Goal: Task Accomplishment & Management: Use online tool/utility

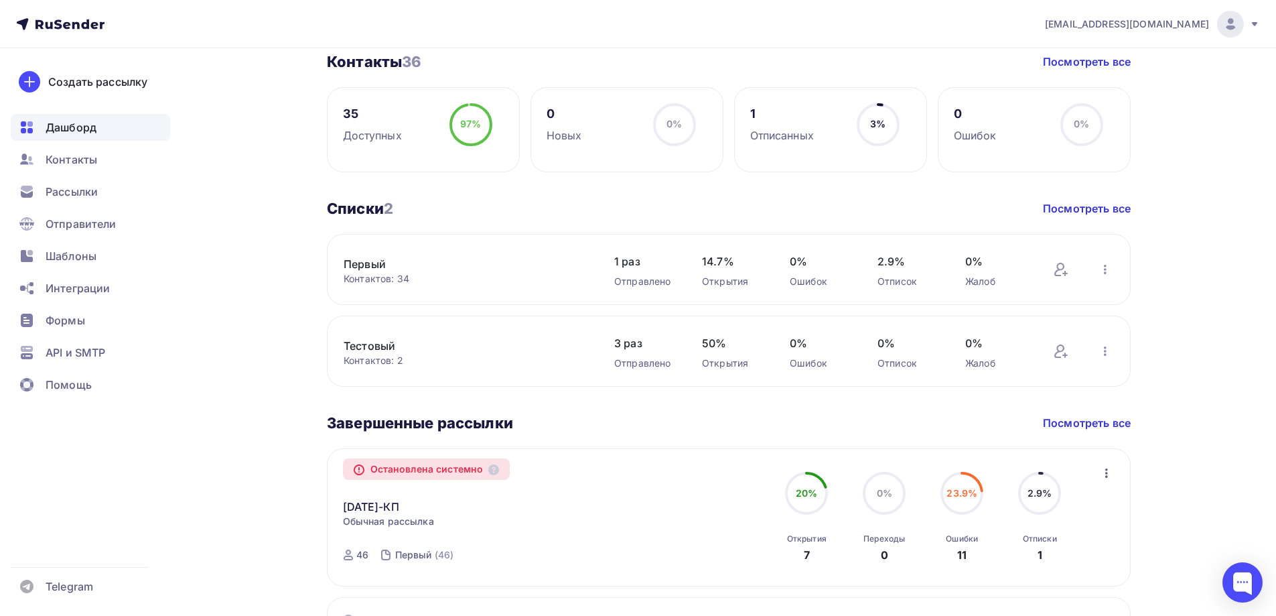
scroll to position [335, 0]
click at [385, 503] on link "[DATE]-КП" at bounding box center [371, 505] width 56 height 16
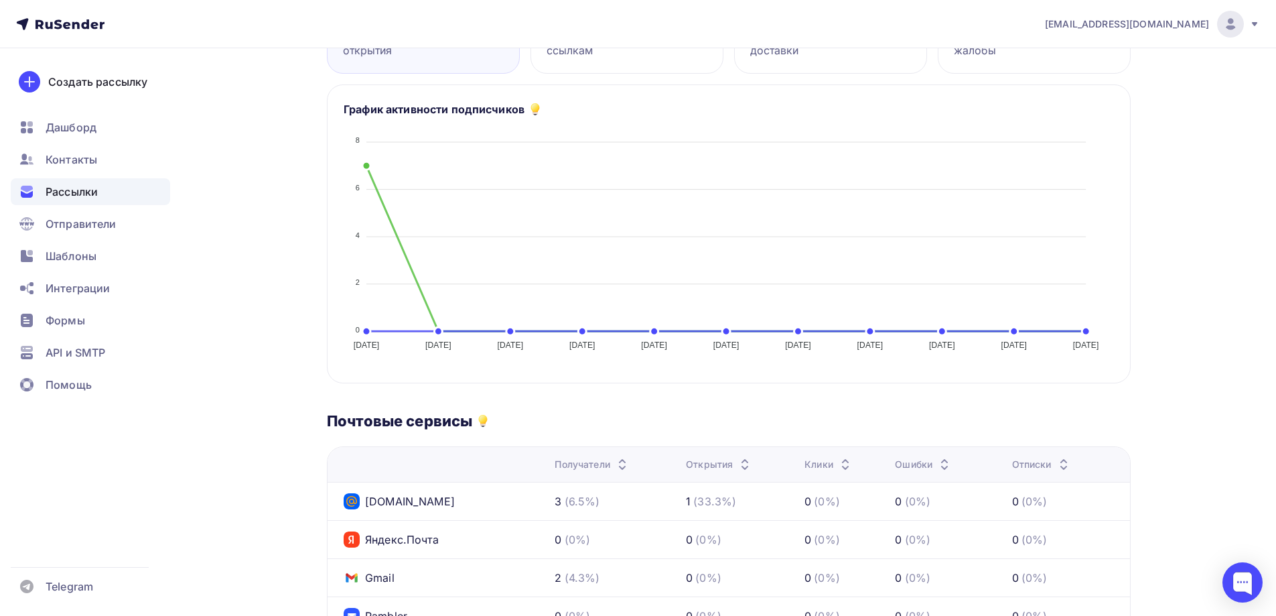
scroll to position [67, 0]
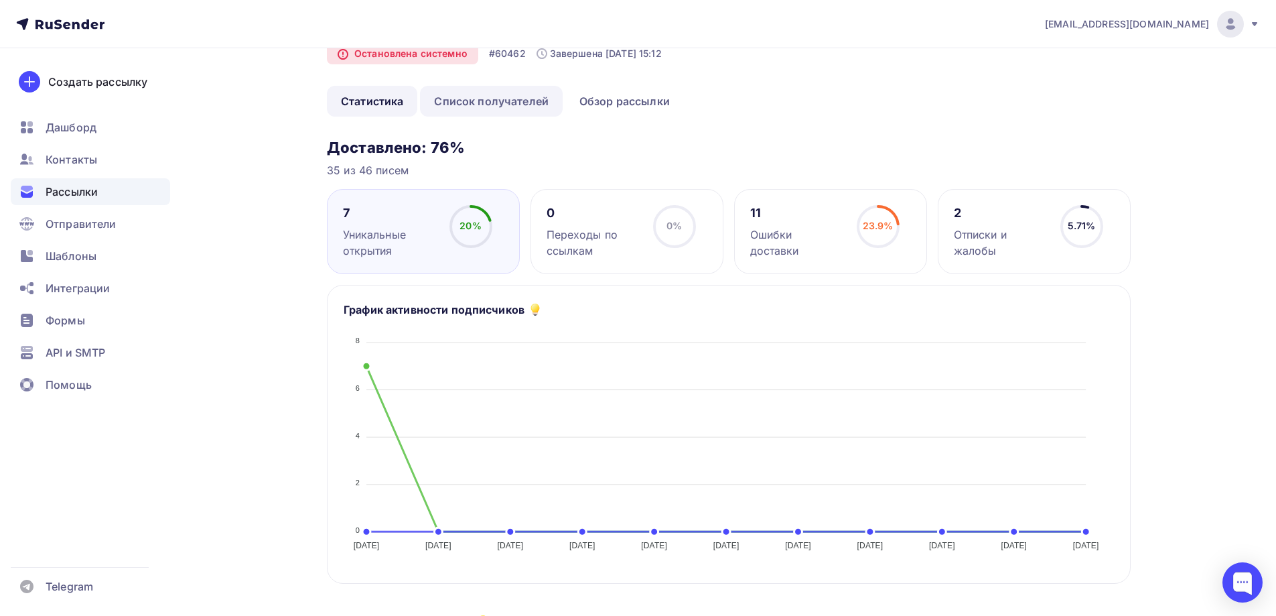
click at [497, 94] on link "Список получателей" at bounding box center [491, 101] width 143 height 31
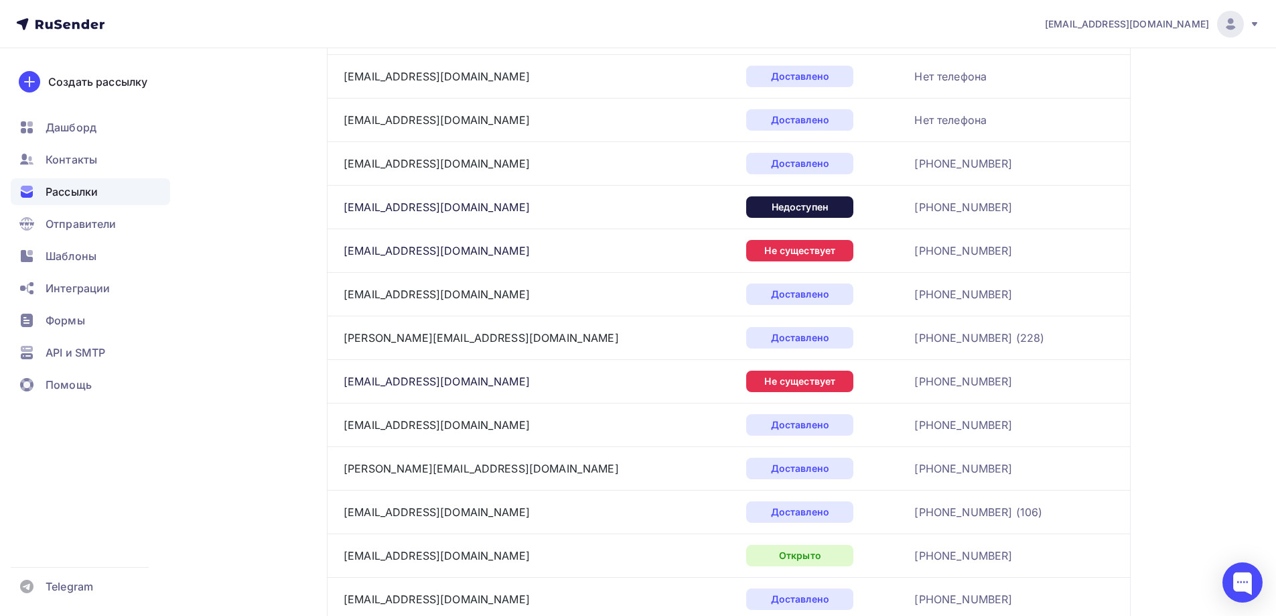
scroll to position [402, 0]
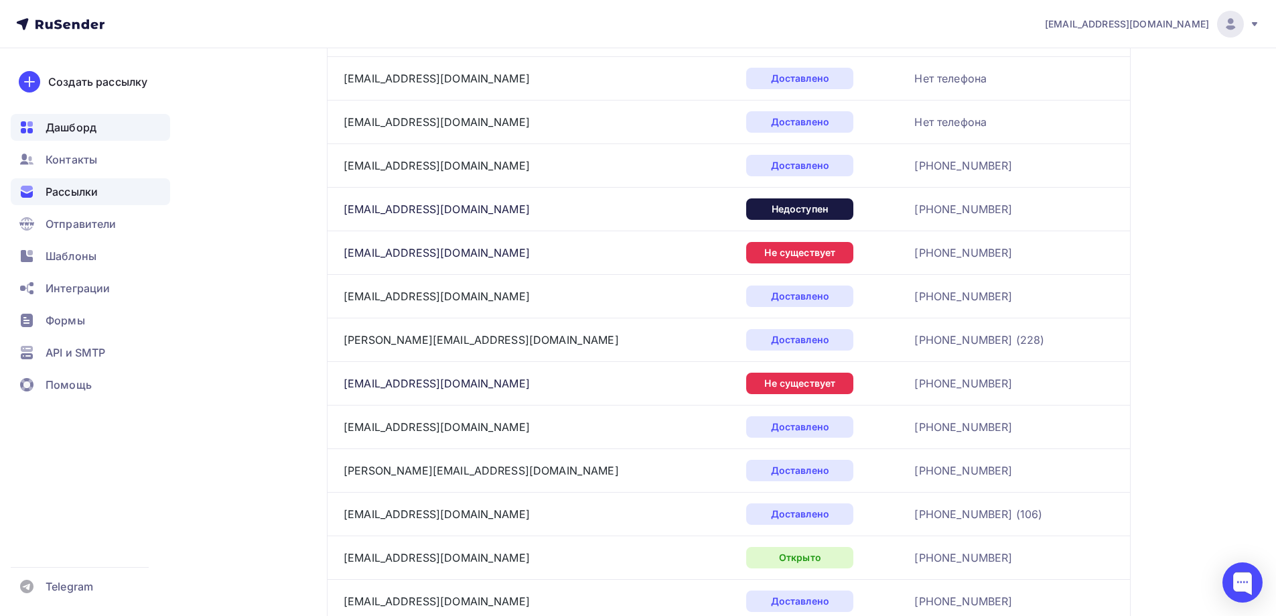
click at [83, 132] on span "Дашборд" at bounding box center [71, 127] width 51 height 16
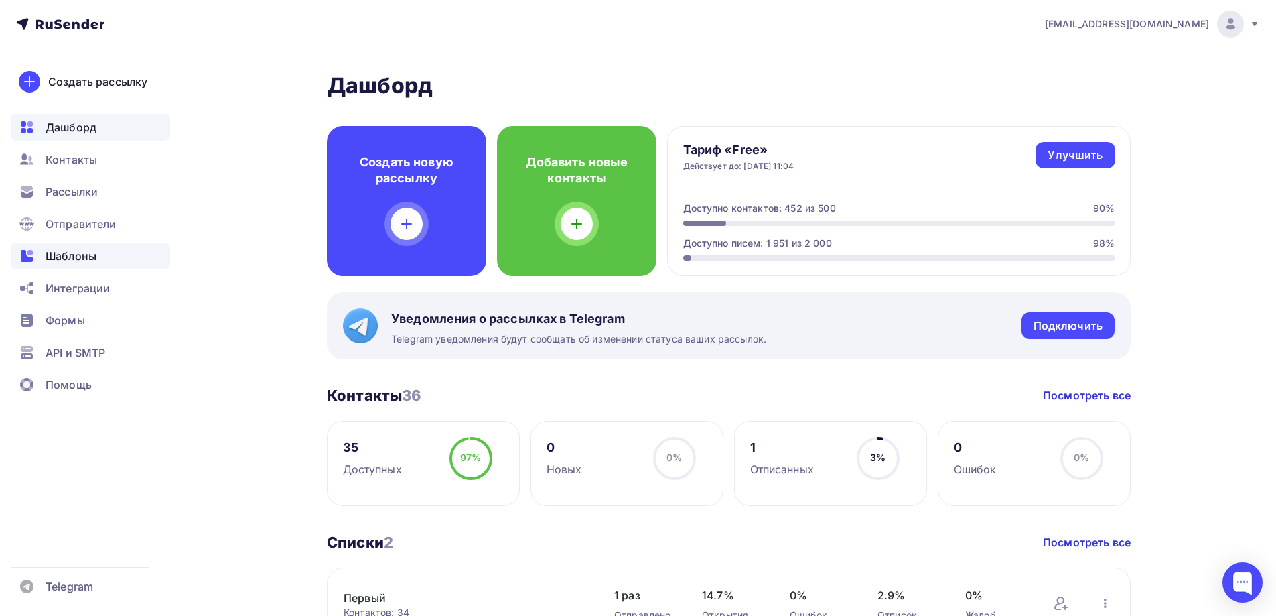
click at [92, 250] on span "Шаблоны" at bounding box center [71, 256] width 51 height 16
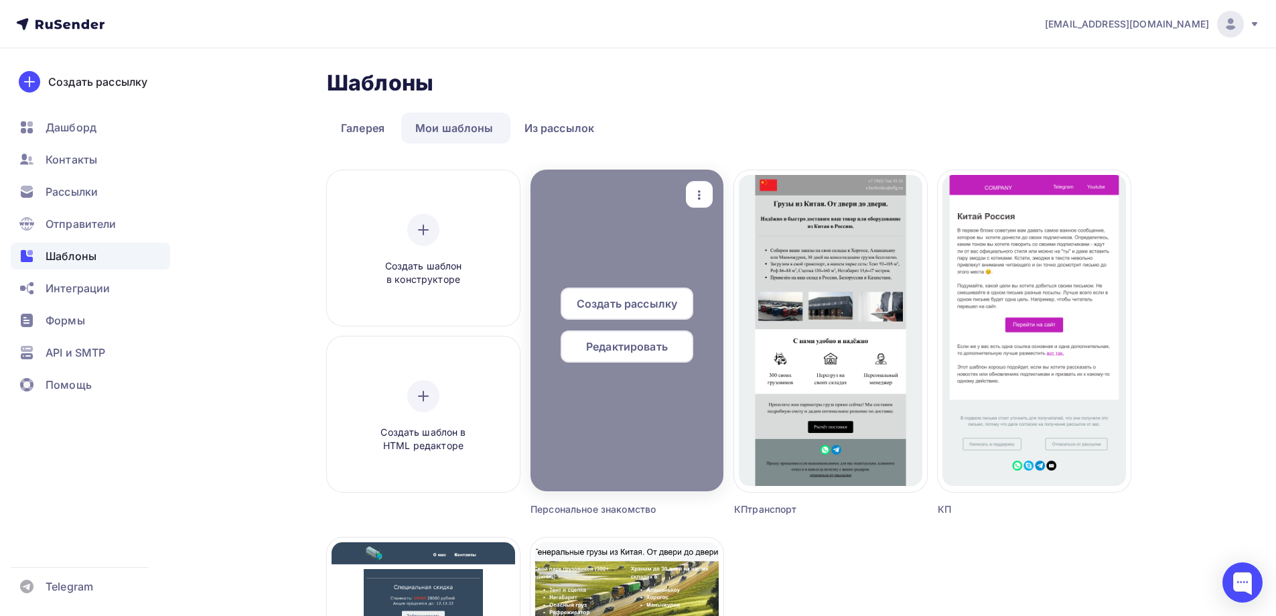
click at [701, 190] on icon "button" at bounding box center [699, 195] width 16 height 16
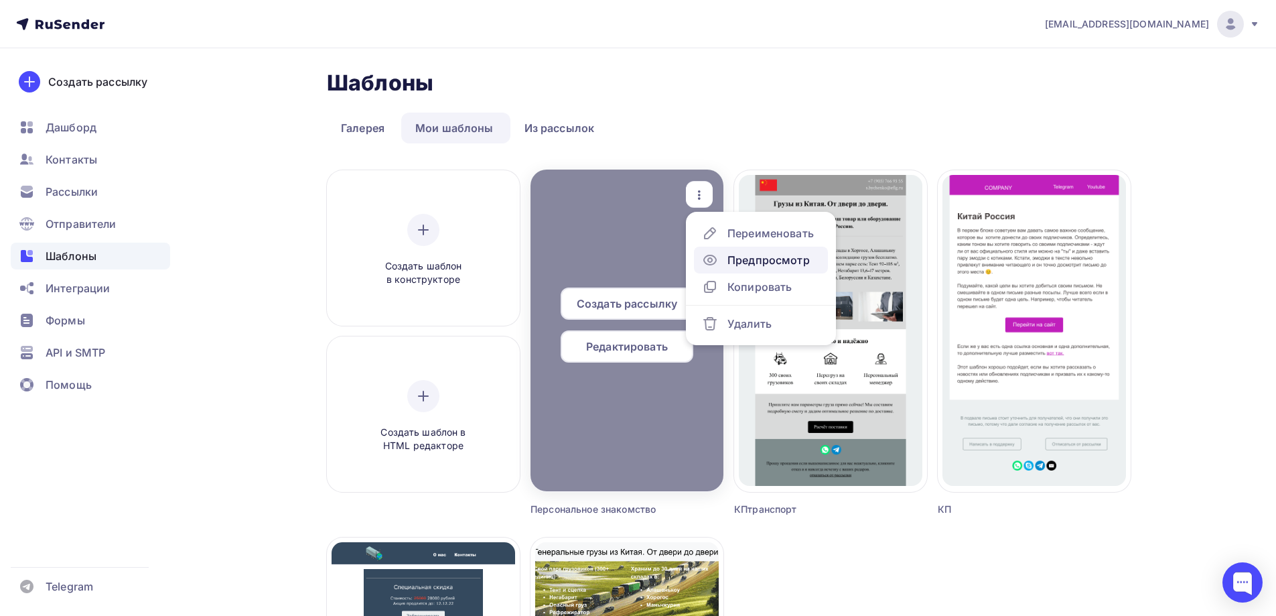
click at [751, 254] on div "Предпросмотр" at bounding box center [769, 260] width 82 height 16
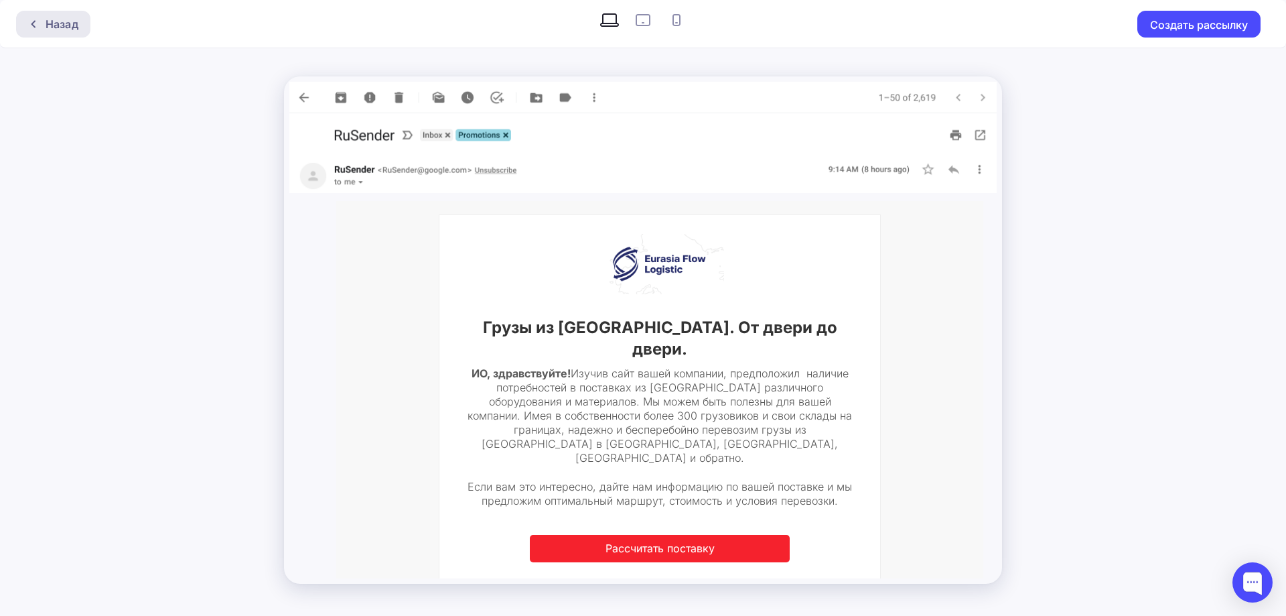
click at [50, 23] on div "Назад" at bounding box center [62, 24] width 33 height 16
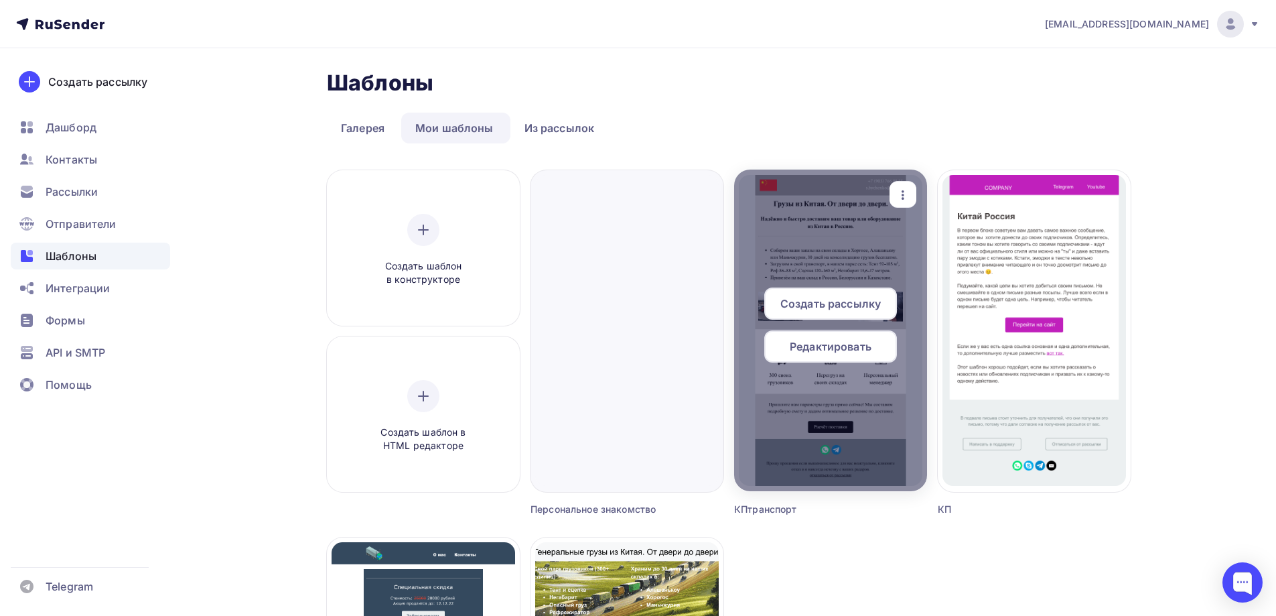
click at [900, 194] on icon "button" at bounding box center [903, 195] width 16 height 16
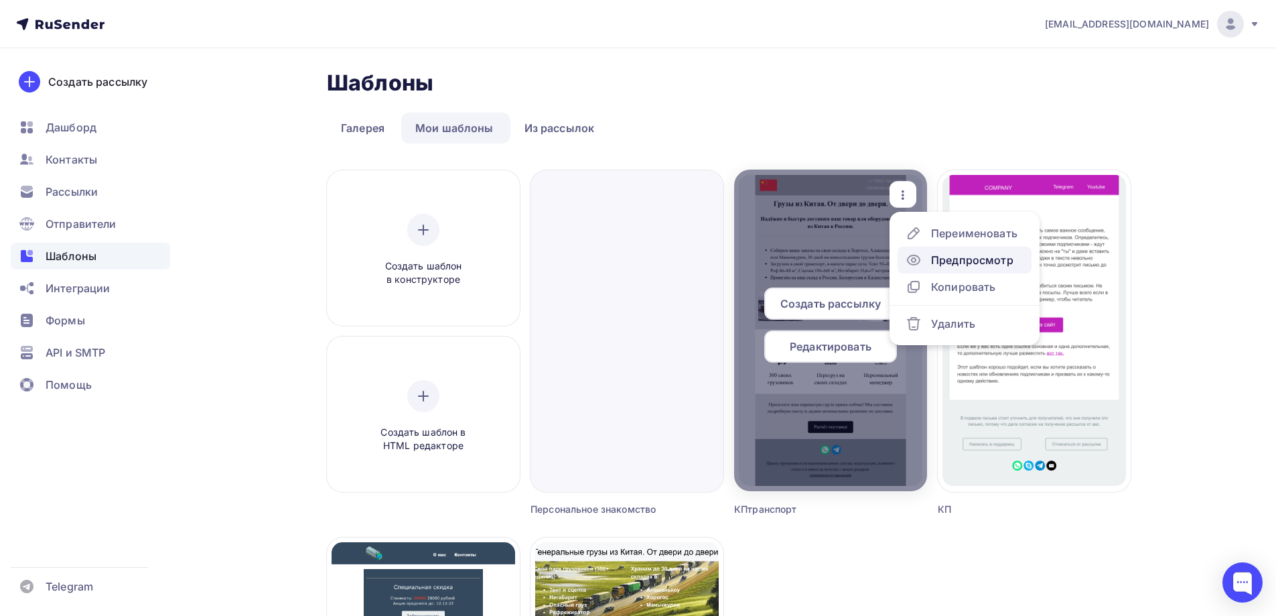
click at [926, 258] on div "Предпросмотр" at bounding box center [960, 260] width 108 height 16
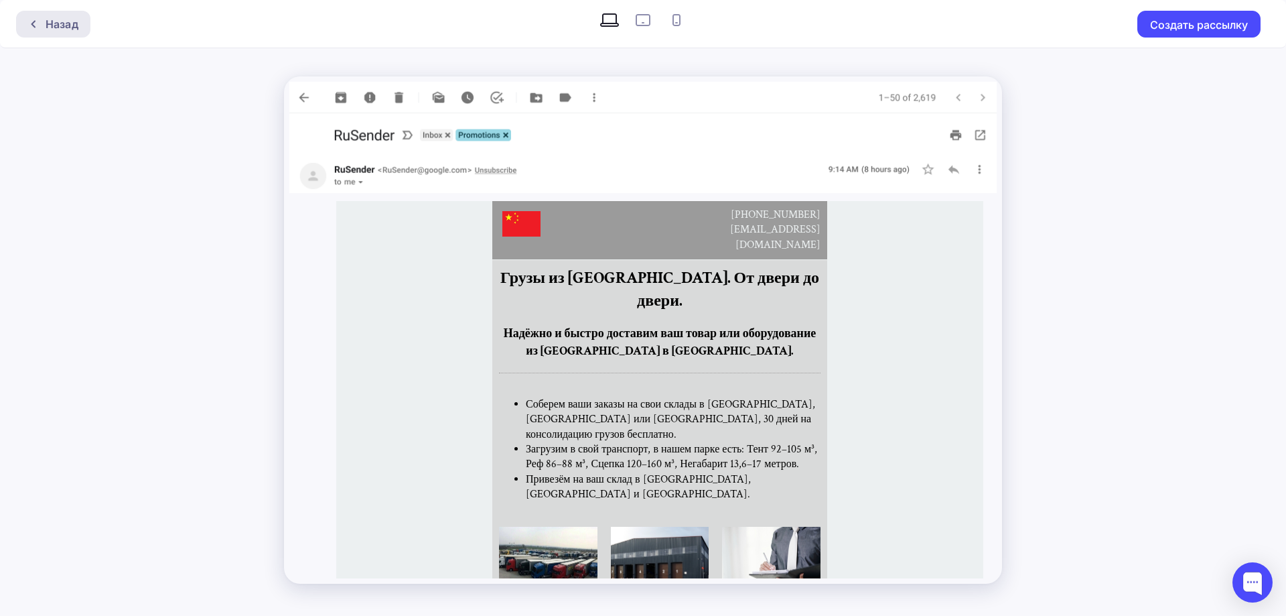
click at [55, 30] on div "Назад" at bounding box center [62, 24] width 33 height 16
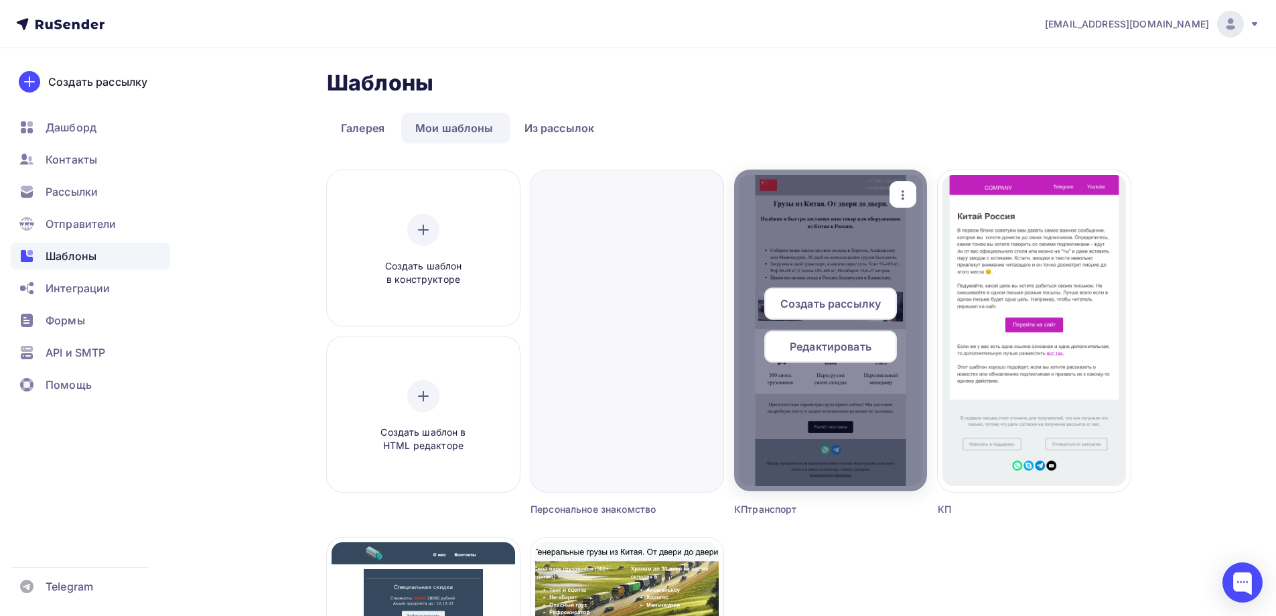
click at [841, 344] on span "Редактировать" at bounding box center [831, 346] width 82 height 16
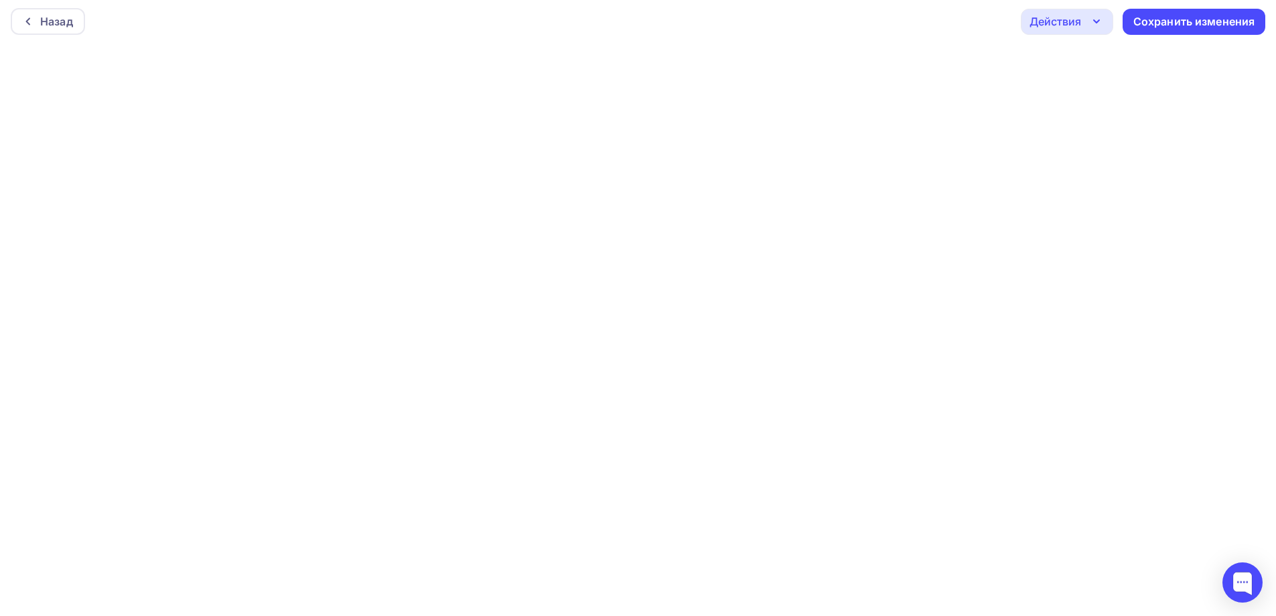
scroll to position [3, 0]
click at [1061, 17] on div "Действия" at bounding box center [1056, 21] width 52 height 16
click at [49, 19] on div "Назад" at bounding box center [56, 21] width 33 height 16
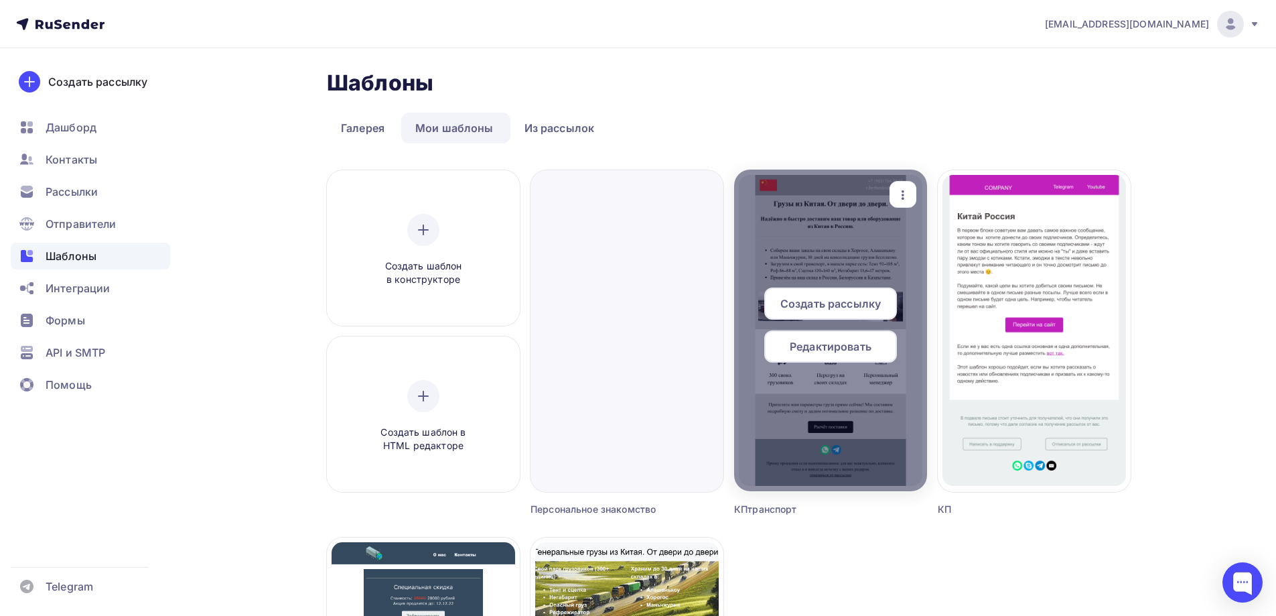
click at [851, 350] on span "Редактировать" at bounding box center [831, 346] width 82 height 16
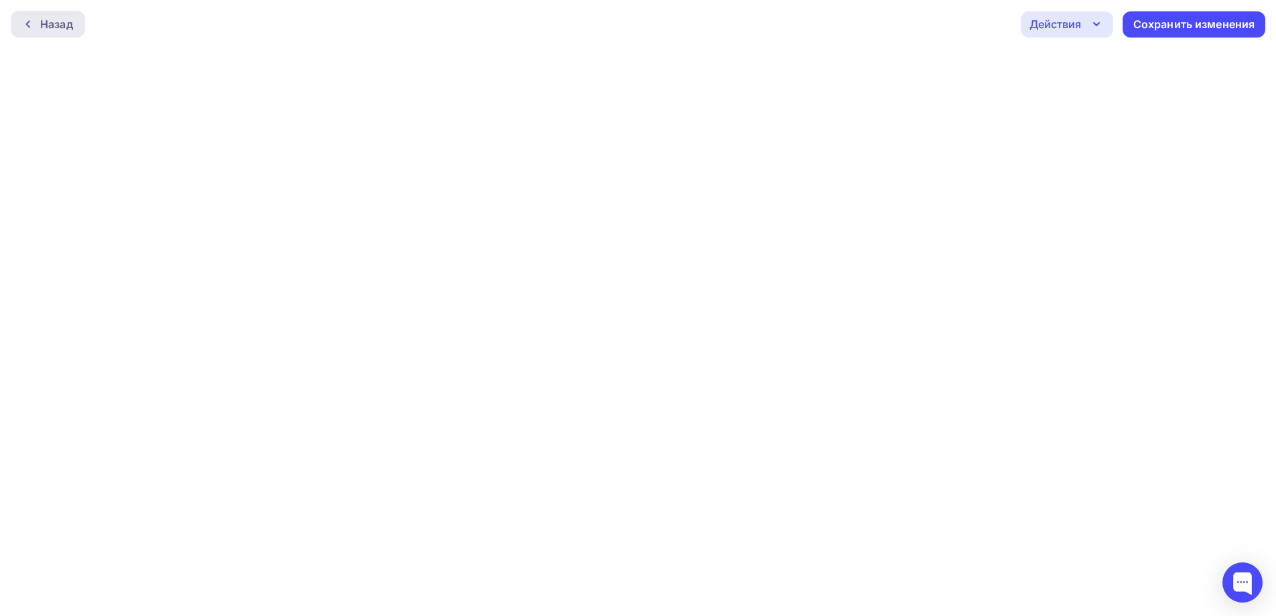
click at [52, 27] on div "Назад" at bounding box center [56, 24] width 33 height 16
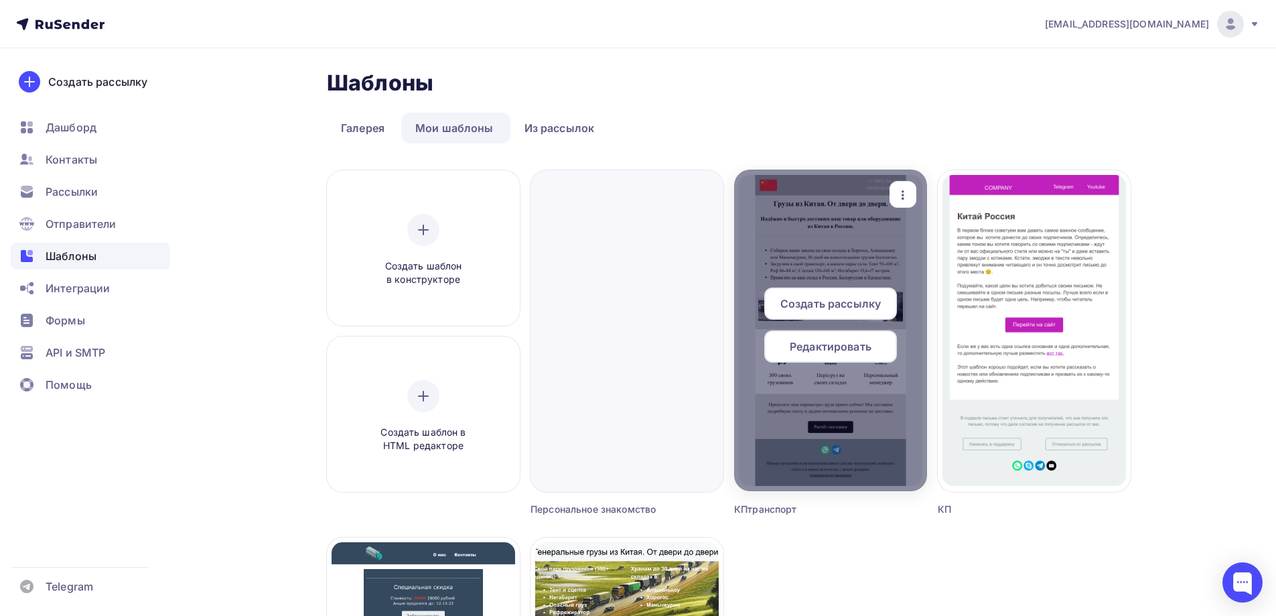
click at [899, 190] on icon "button" at bounding box center [903, 195] width 16 height 16
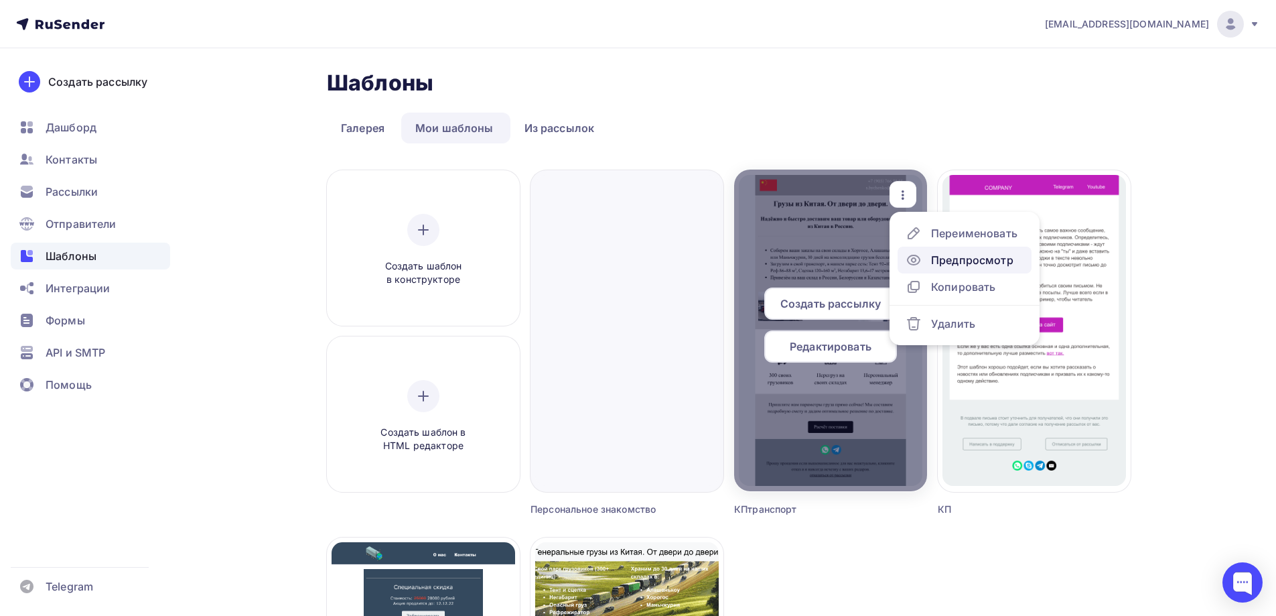
click at [937, 253] on div "Предпросмотр" at bounding box center [972, 260] width 82 height 16
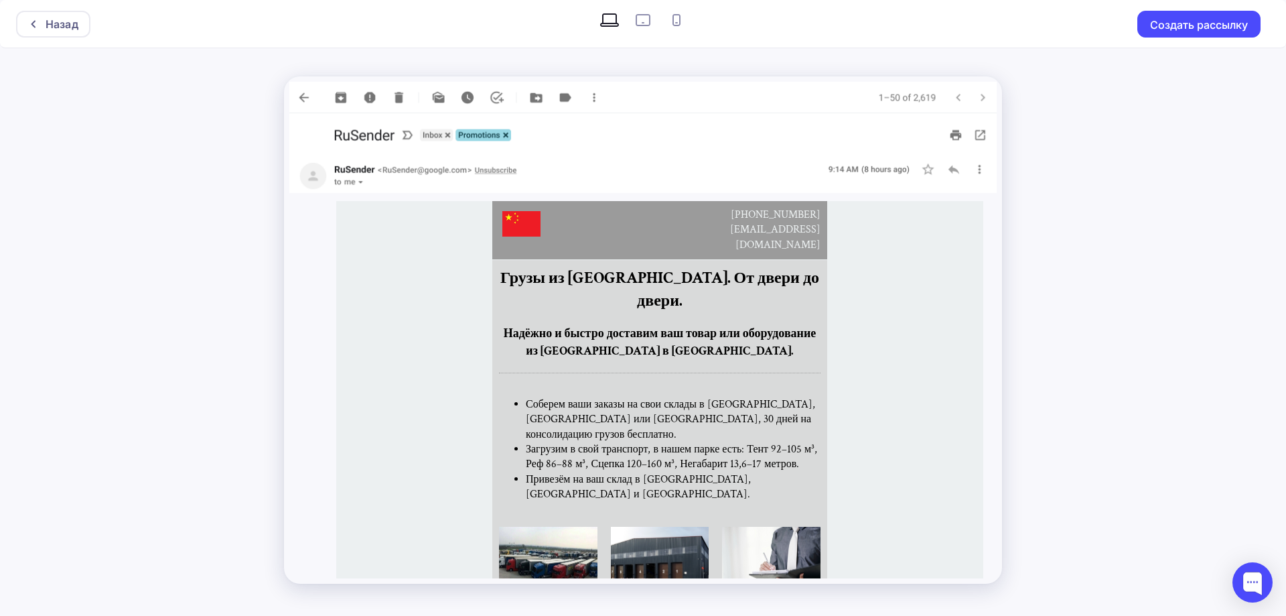
drag, startPoint x: 398, startPoint y: 296, endPoint x: 381, endPoint y: 407, distance: 111.8
click at [381, 407] on div "Грузы из [GEOGRAPHIC_DATA]. От двери до двери. Надёжно и быстро доставим ваш то…" at bounding box center [659, 389] width 647 height 259
drag, startPoint x: 415, startPoint y: 311, endPoint x: 381, endPoint y: 340, distance: 45.2
click at [381, 340] on div "Грузы из [GEOGRAPHIC_DATA]. От двери до двери. Надёжно и быстро доставим ваш то…" at bounding box center [659, 389] width 647 height 259
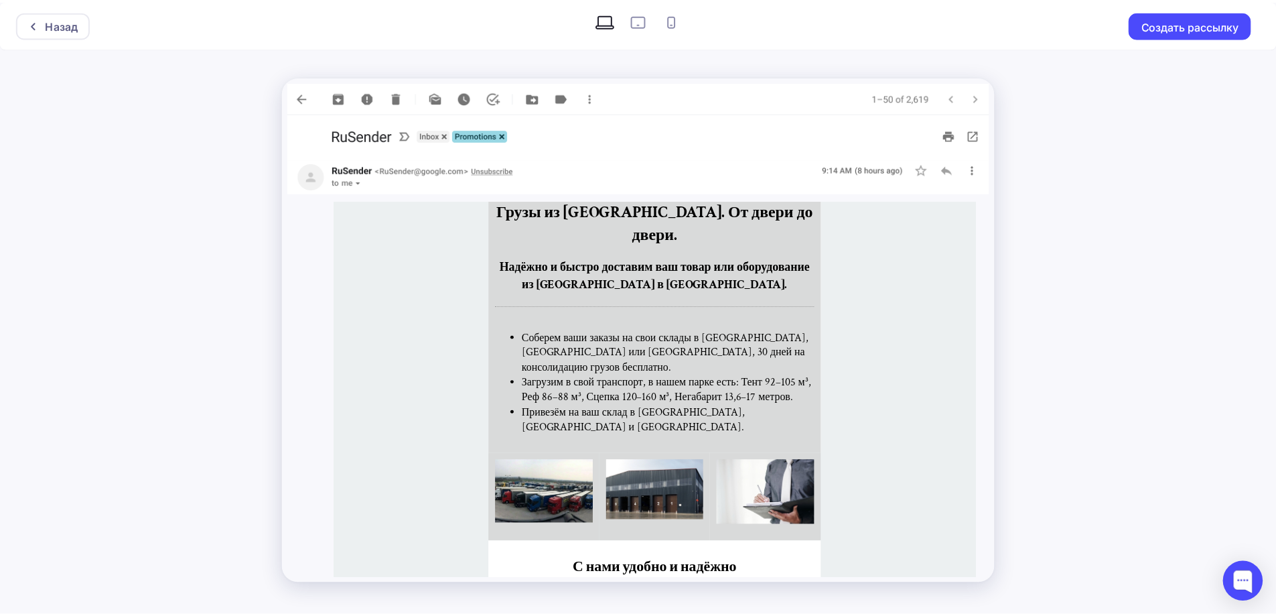
scroll to position [67, 0]
click at [55, 21] on div "Назад" at bounding box center [62, 24] width 33 height 16
